Goal: Consume media (video, audio)

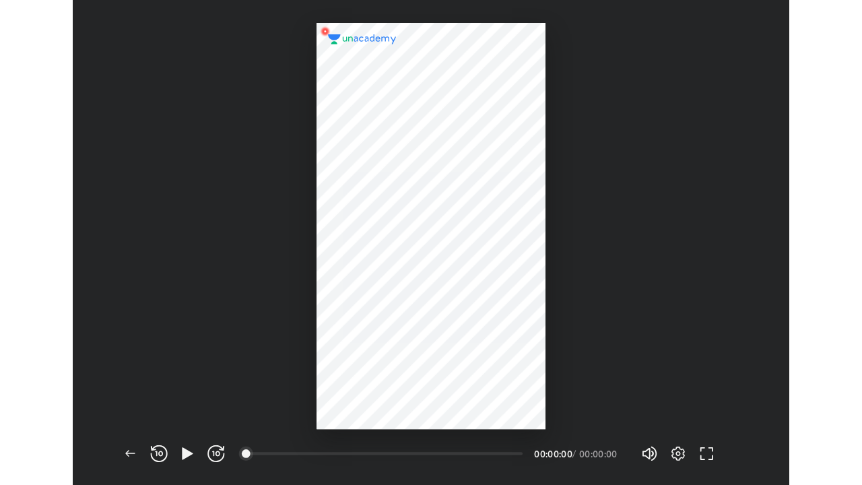
scroll to position [458, 677]
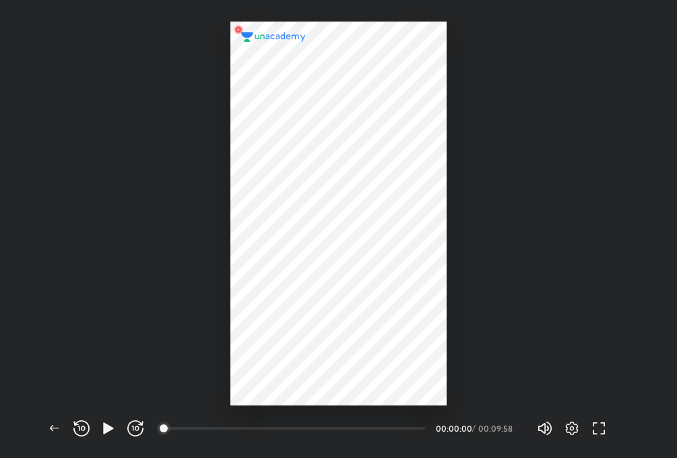
click at [469, 270] on div at bounding box center [338, 202] width 677 height 405
click at [106, 423] on icon "button" at bounding box center [108, 428] width 16 height 16
click at [601, 420] on icon "button" at bounding box center [599, 428] width 16 height 16
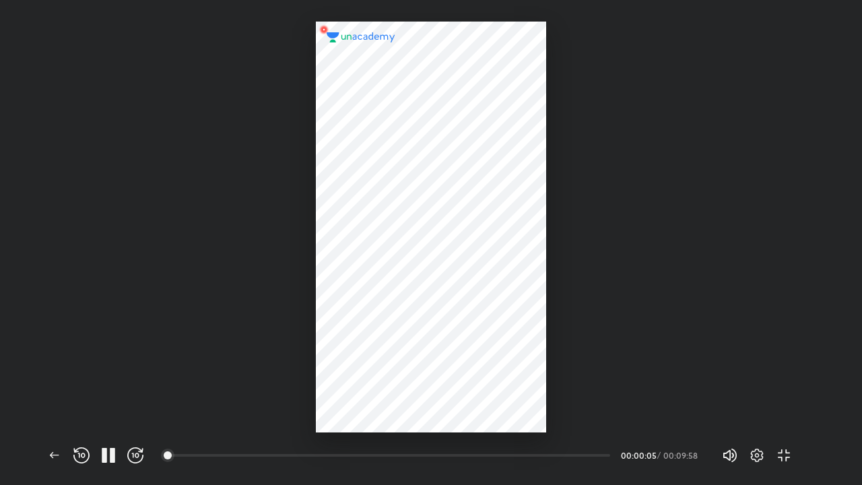
scroll to position [485, 862]
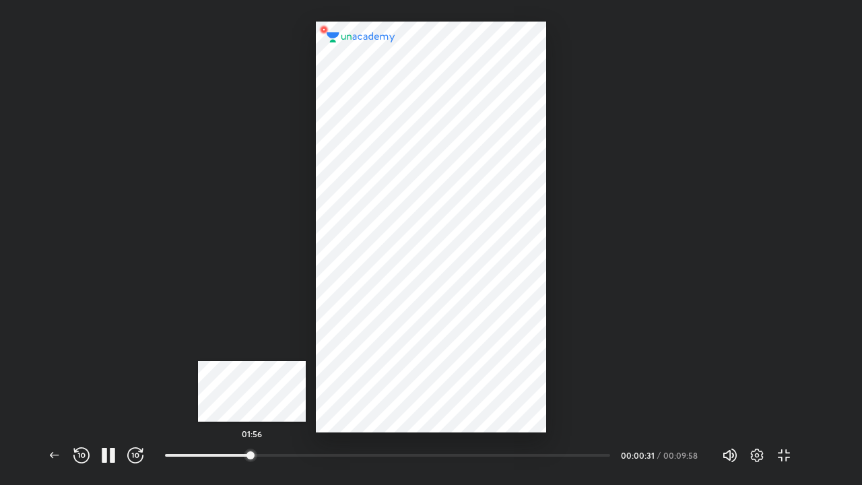
click at [252, 450] on div at bounding box center [250, 455] width 11 height 11
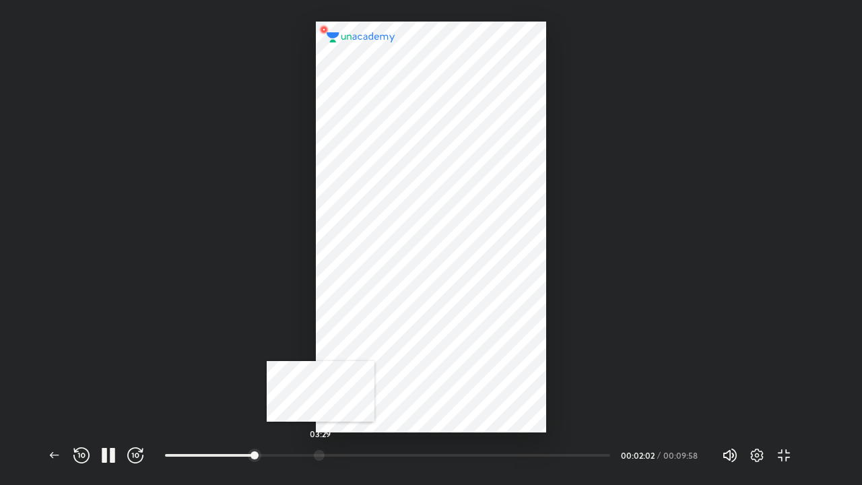
click at [321, 451] on div at bounding box center [319, 455] width 11 height 11
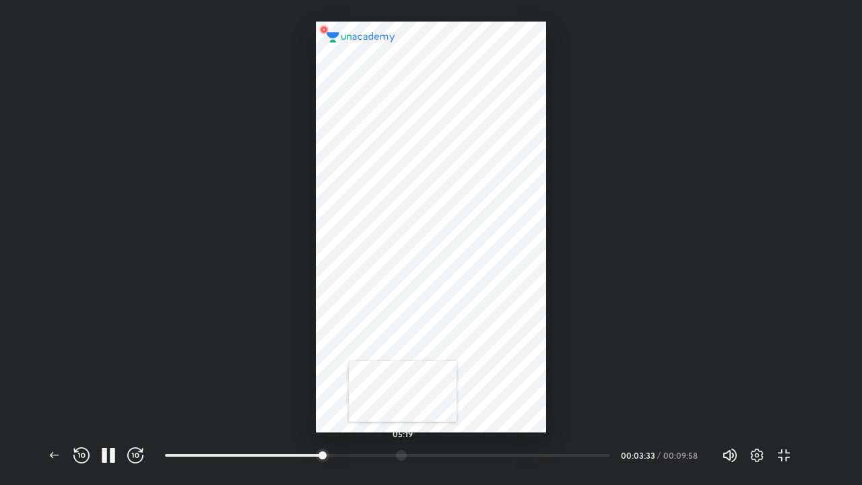
click at [403, 456] on div at bounding box center [401, 455] width 11 height 11
click at [488, 455] on div at bounding box center [486, 455] width 11 height 11
click at [57, 455] on icon "button" at bounding box center [54, 455] width 9 height 6
